Goal: Check status: Check status

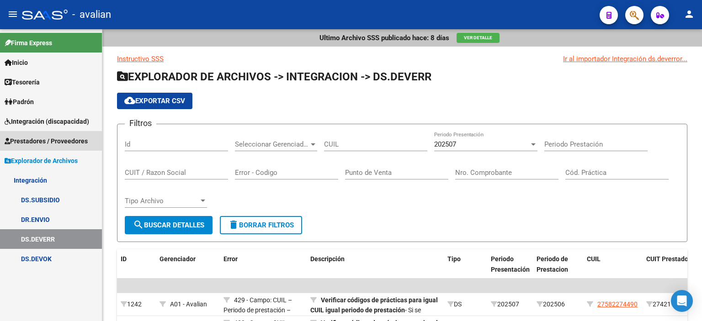
click at [75, 140] on span "Prestadores / Proveedores" at bounding box center [46, 141] width 83 height 10
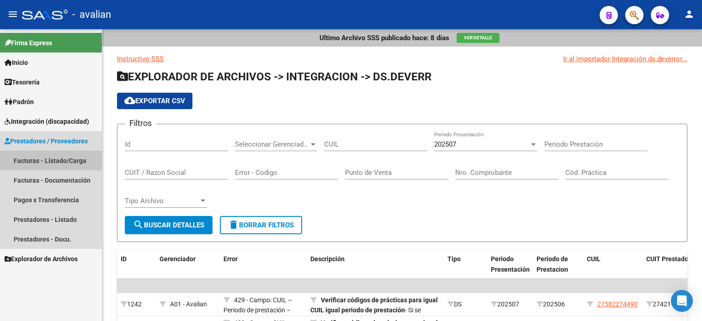
click at [66, 164] on link "Facturas - Listado/Carga" at bounding box center [51, 161] width 102 height 20
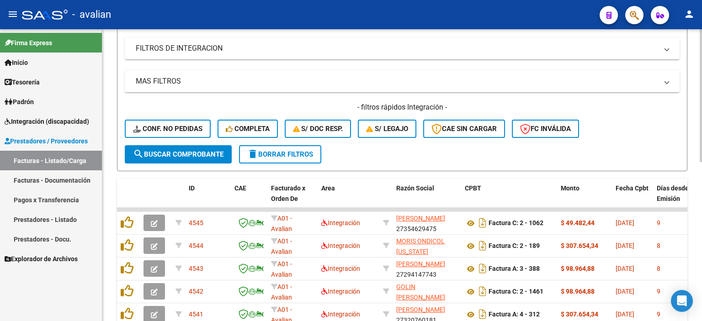
click at [700, 156] on div at bounding box center [701, 173] width 2 height 133
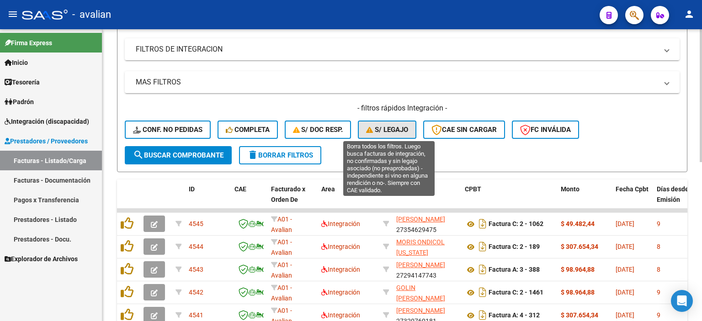
click at [401, 128] on span "S/ legajo" at bounding box center [387, 130] width 42 height 8
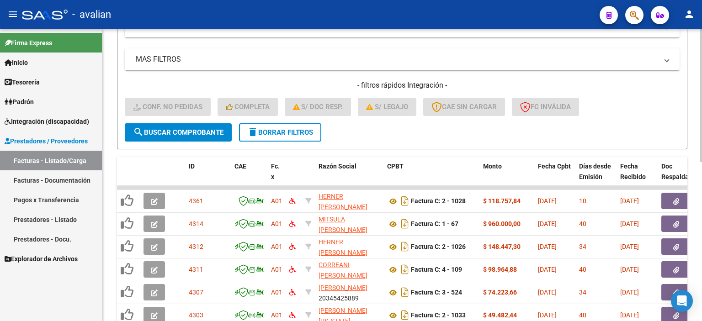
scroll to position [167, 0]
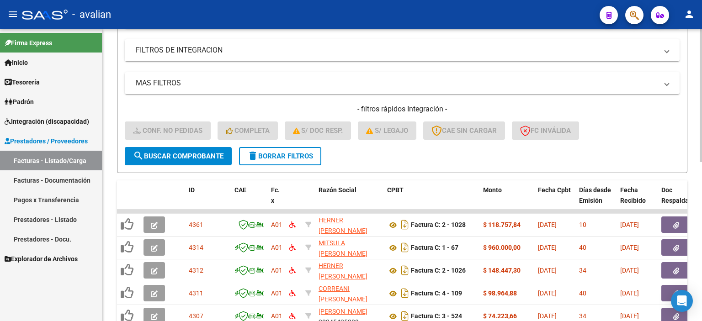
click at [699, 117] on div "Video tutorial PRESTADORES -> Listado de CPBTs Emitidos por Prestadores / Prove…" at bounding box center [403, 180] width 602 height 636
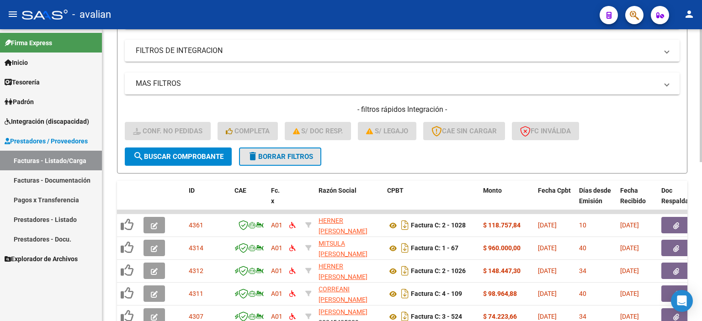
click at [284, 153] on span "delete Borrar Filtros" at bounding box center [280, 157] width 66 height 8
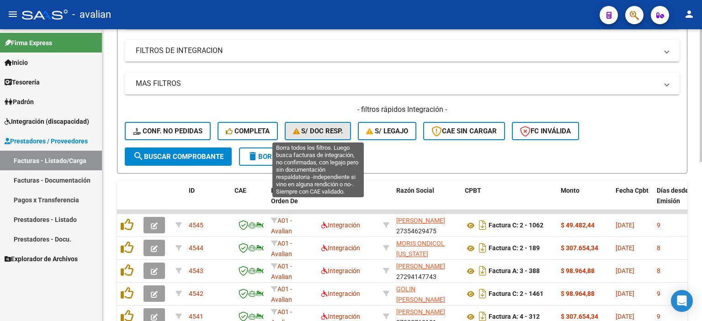
click at [317, 131] on span "S/ Doc Resp." at bounding box center [318, 131] width 50 height 8
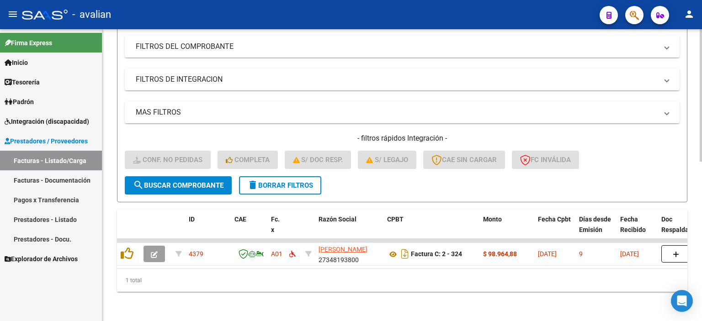
scroll to position [143, 0]
click at [267, 168] on div "- filtros rápidos Integración - Conf. no pedidas Completa S/ Doc Resp. S/ legaj…" at bounding box center [402, 155] width 555 height 43
click at [275, 177] on button "delete Borrar Filtros" at bounding box center [280, 186] width 82 height 18
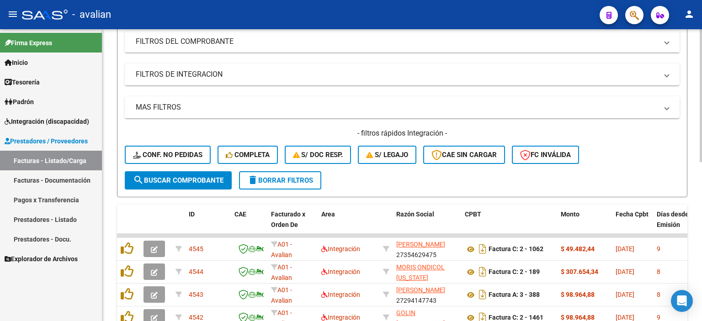
scroll to position [37, 0]
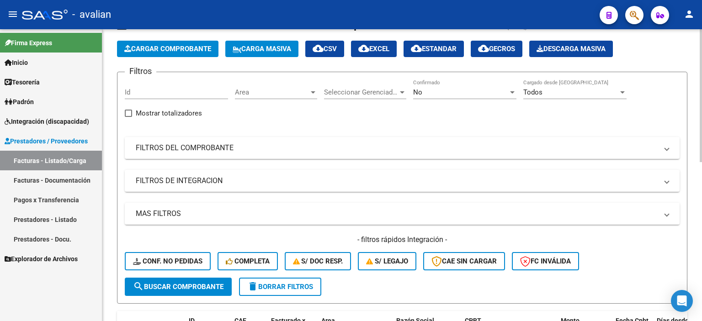
click at [699, 116] on div "Video tutorial PRESTADORES -> Listado de CPBTs Emitidos por Prestadores / Prove…" at bounding box center [403, 311] width 602 height 636
click at [178, 87] on div "Id" at bounding box center [176, 90] width 103 height 20
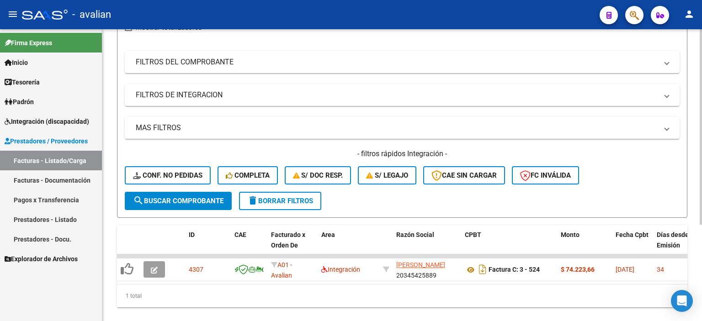
scroll to position [143, 0]
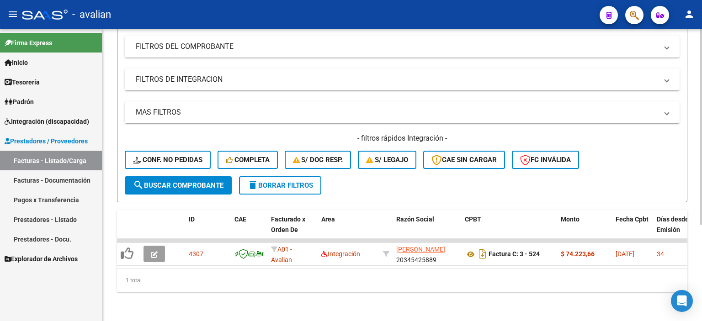
click at [702, 289] on div at bounding box center [701, 223] width 2 height 196
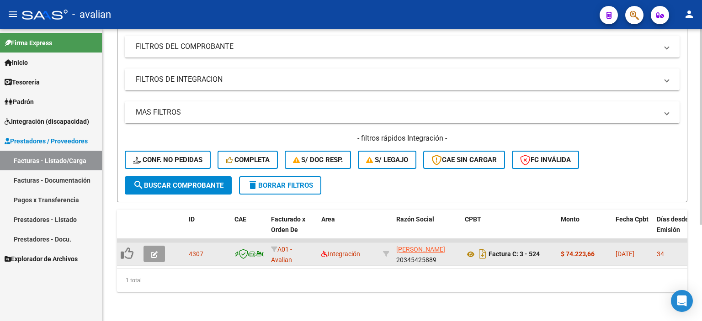
type input "4307"
click at [154, 252] on icon "button" at bounding box center [154, 255] width 7 height 7
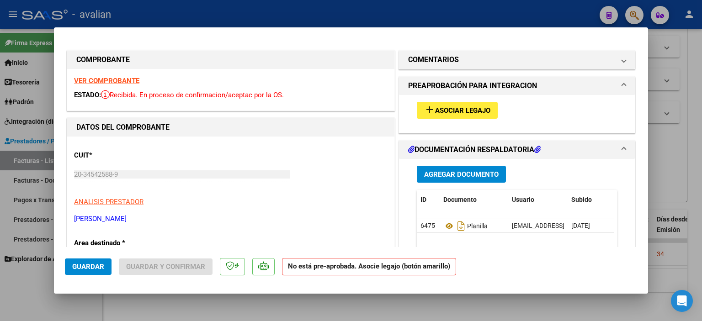
click at [461, 107] on span "Asociar Legajo" at bounding box center [462, 111] width 55 height 8
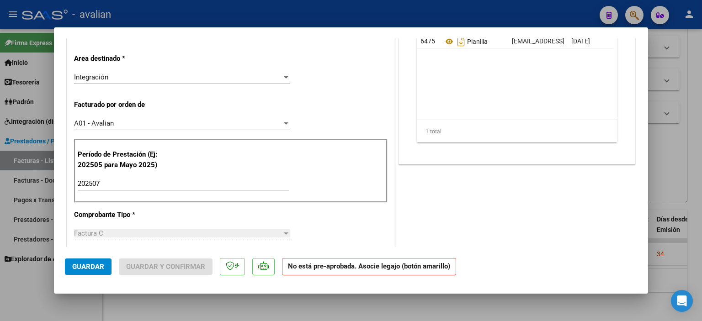
scroll to position [0, 0]
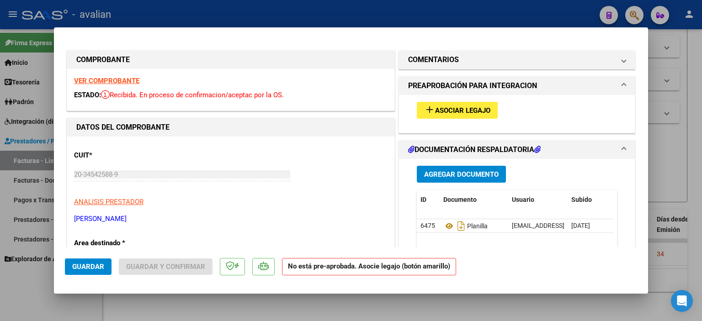
click at [133, 80] on strong "VER COMPROBANTE" at bounding box center [106, 81] width 65 height 8
click at [468, 109] on span "Asociar Legajo" at bounding box center [462, 111] width 55 height 8
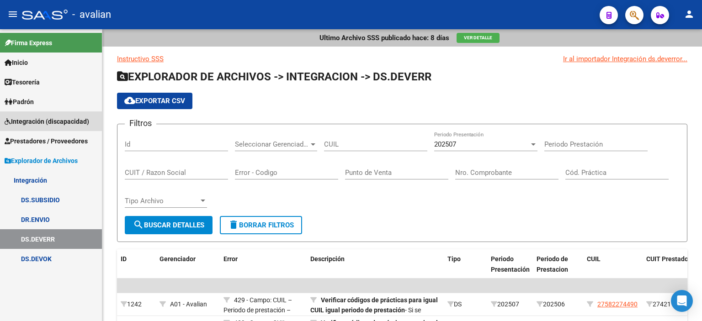
click at [38, 122] on span "Integración (discapacidad)" at bounding box center [47, 122] width 85 height 10
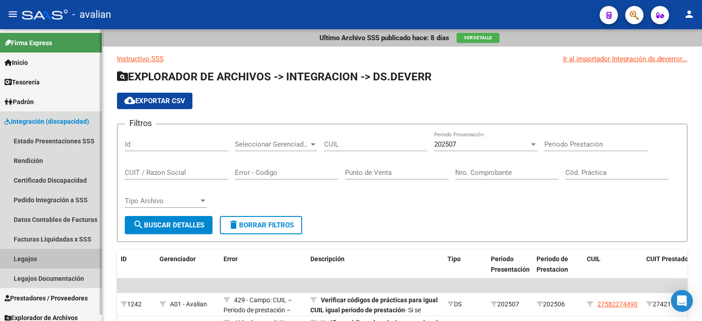
click at [30, 259] on link "Legajos" at bounding box center [51, 259] width 102 height 20
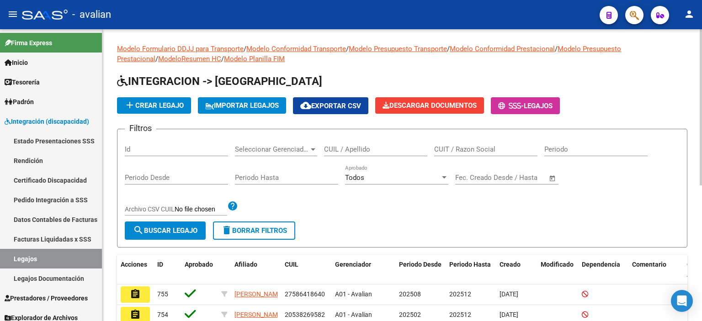
click at [348, 147] on input "CUIL / Apellido" at bounding box center [375, 149] width 103 height 8
paste input "54047675"
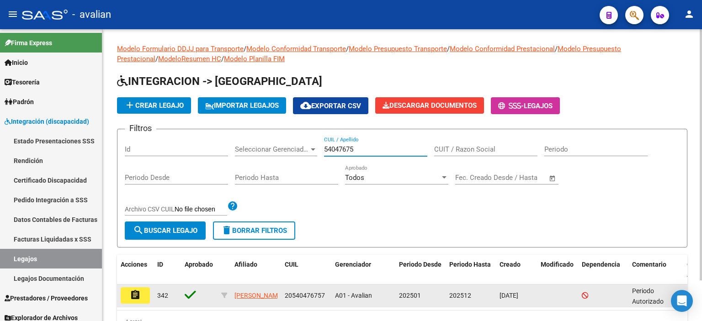
type input "54047675"
click at [134, 293] on mat-icon "assignment" at bounding box center [135, 295] width 11 height 11
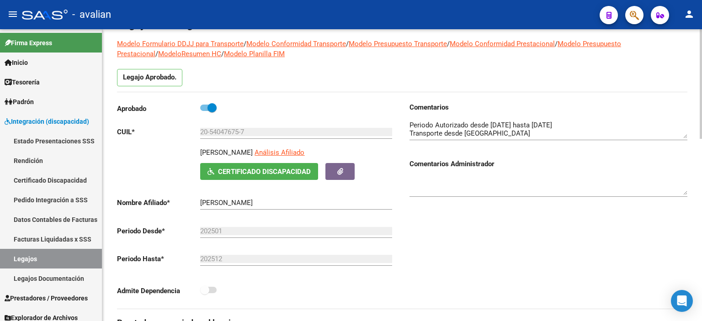
click at [702, 98] on div at bounding box center [701, 105] width 2 height 110
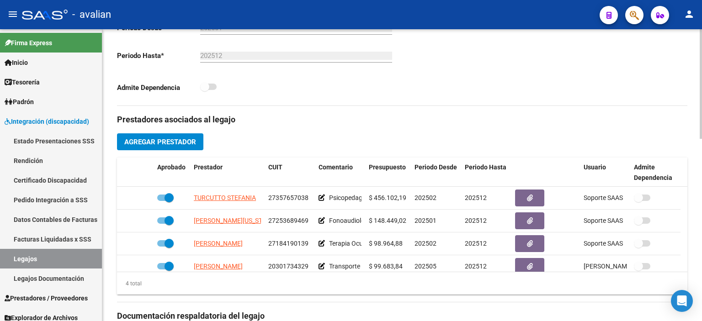
scroll to position [262, 0]
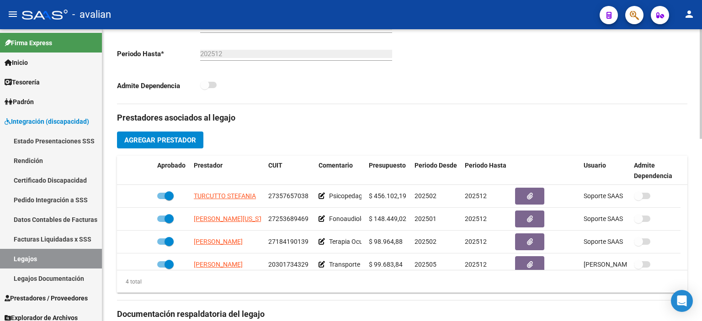
click at [698, 205] on div "arrow_back Editar 342 save Guardar cambios Legajo de Integración Modelo Formula…" at bounding box center [403, 156] width 602 height 777
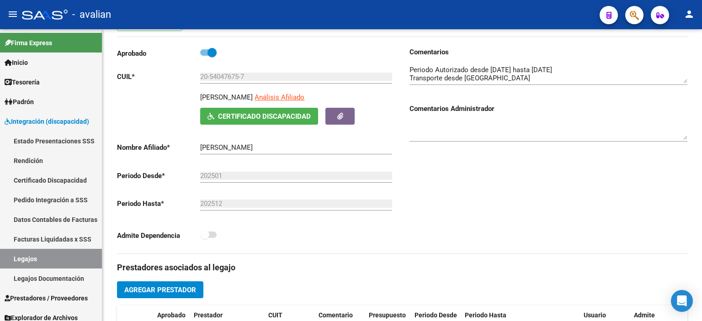
scroll to position [77, 0]
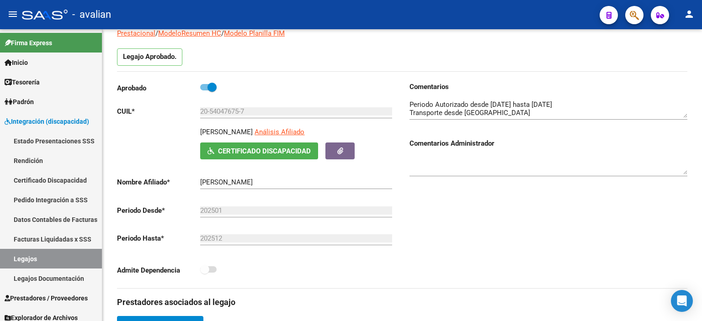
click at [702, 117] on div at bounding box center [701, 113] width 2 height 110
drag, startPoint x: 409, startPoint y: 102, endPoint x: 471, endPoint y: 106, distance: 61.4
click at [471, 106] on div "Comentarios Comentarios Administrador" at bounding box center [544, 185] width 285 height 207
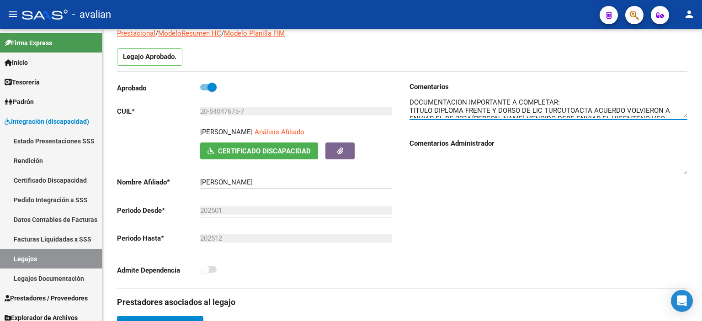
scroll to position [107, 0]
drag, startPoint x: 411, startPoint y: 104, endPoint x: 697, endPoint y: 157, distance: 290.2
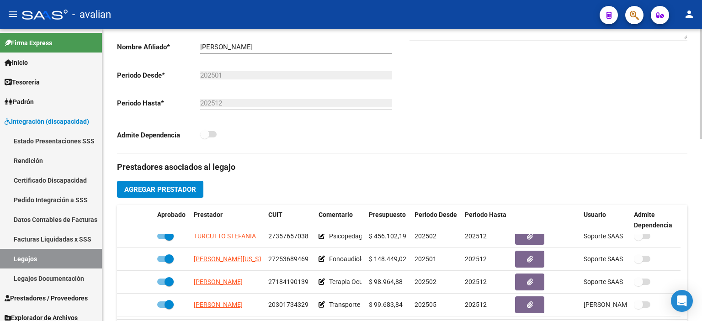
scroll to position [215, 0]
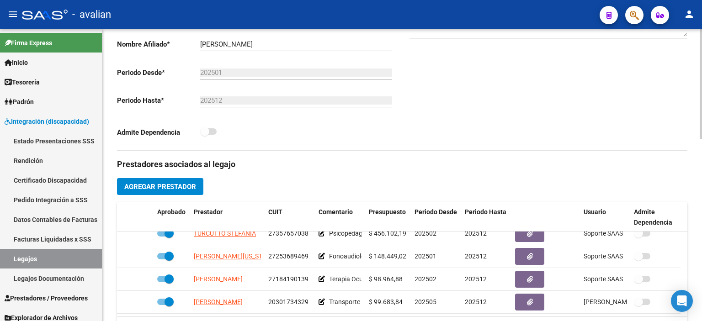
click at [702, 177] on div at bounding box center [701, 165] width 2 height 110
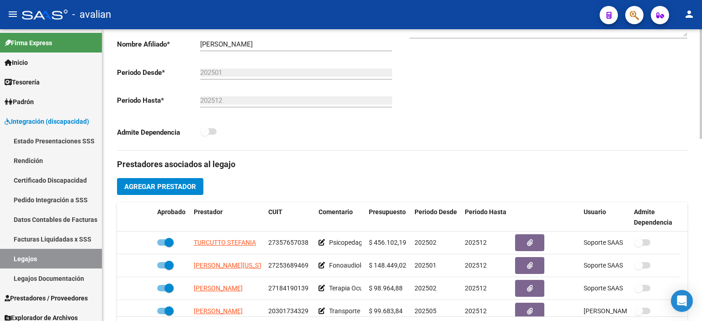
click at [701, 207] on div at bounding box center [701, 165] width 2 height 110
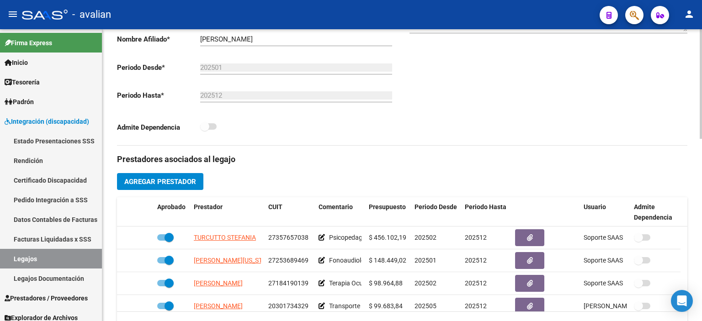
click at [702, 210] on div at bounding box center [701, 167] width 2 height 110
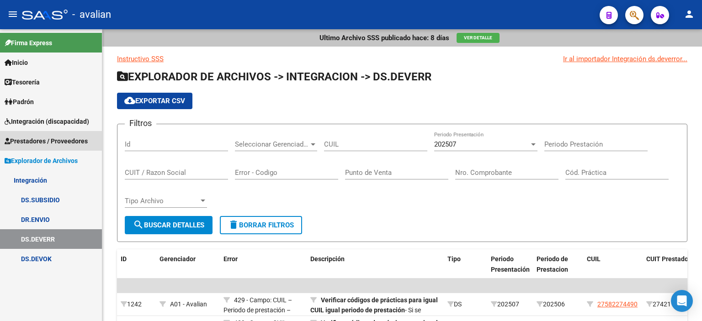
click at [39, 139] on span "Prestadores / Proveedores" at bounding box center [46, 141] width 83 height 10
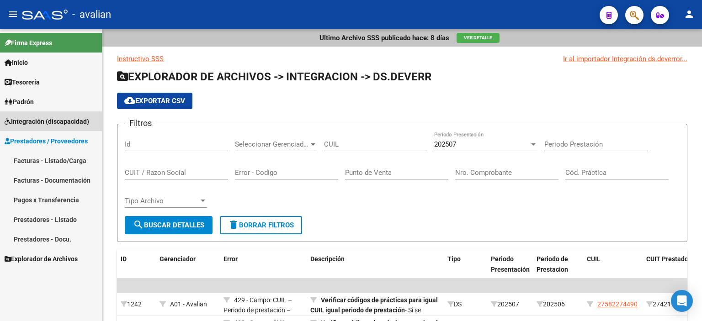
click at [37, 118] on span "Integración (discapacidad)" at bounding box center [47, 122] width 85 height 10
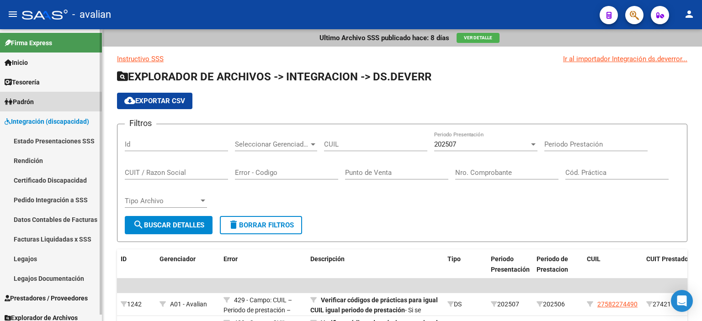
click at [29, 104] on span "Padrón" at bounding box center [19, 102] width 29 height 10
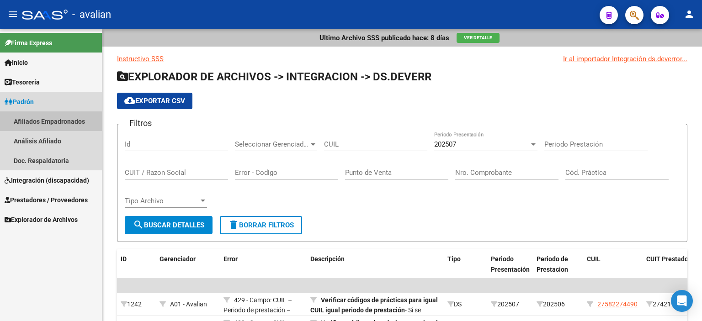
click at [46, 122] on link "Afiliados Empadronados" at bounding box center [51, 122] width 102 height 20
